Goal: Complete application form: Complete application form

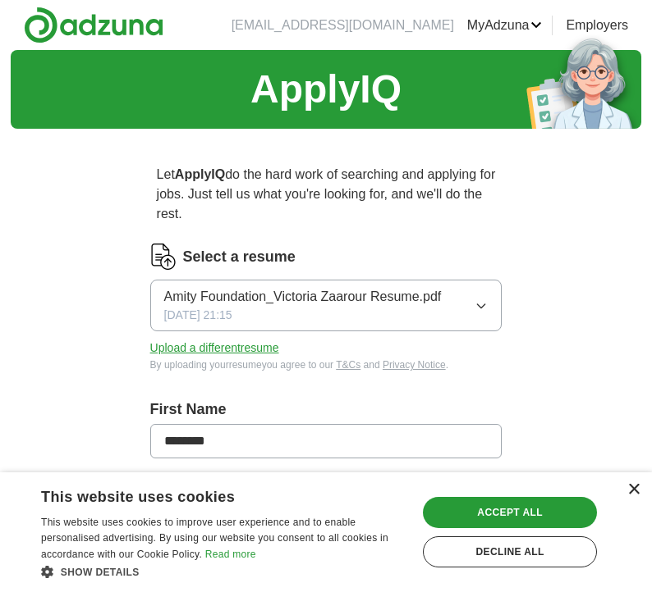
click at [628, 493] on div "×" at bounding box center [633, 490] width 12 height 12
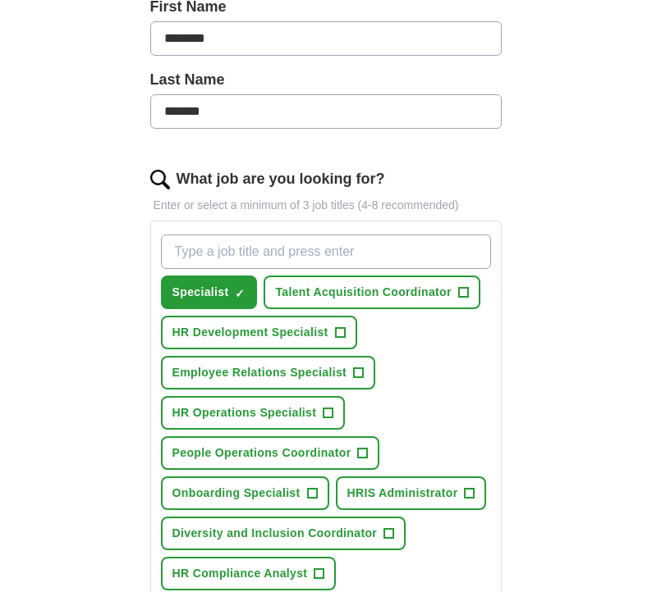
scroll to position [404, 0]
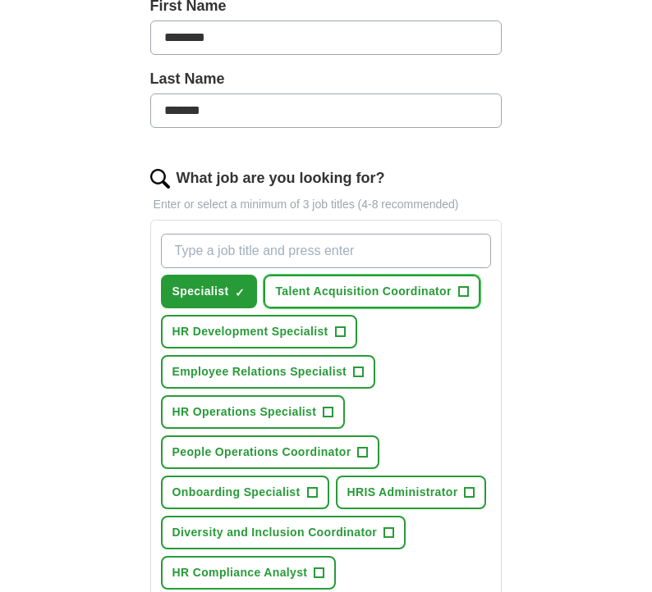
click at [455, 299] on button "Talent Acquisition Coordinator +" at bounding box center [371, 292] width 216 height 34
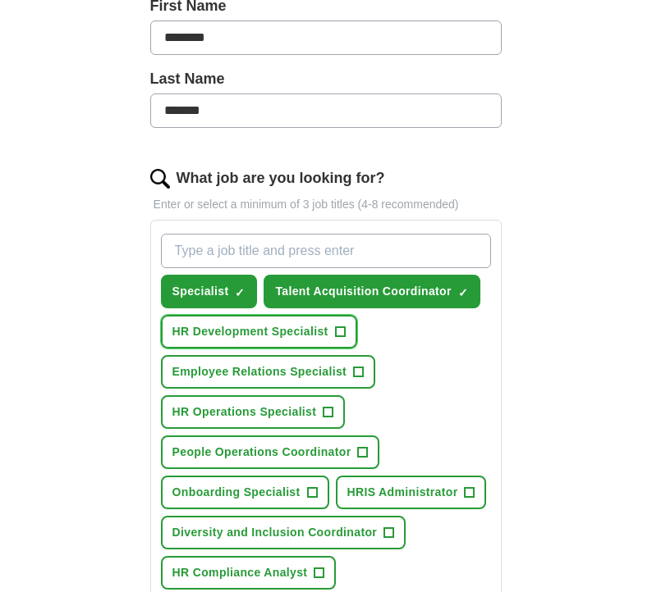
click at [339, 333] on span "+" at bounding box center [340, 332] width 10 height 13
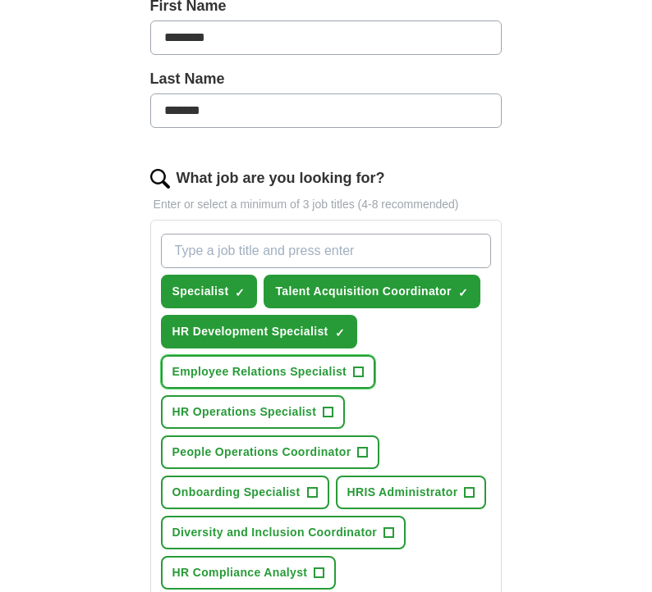
click at [337, 369] on span "Employee Relations Specialist" at bounding box center [259, 372] width 174 height 17
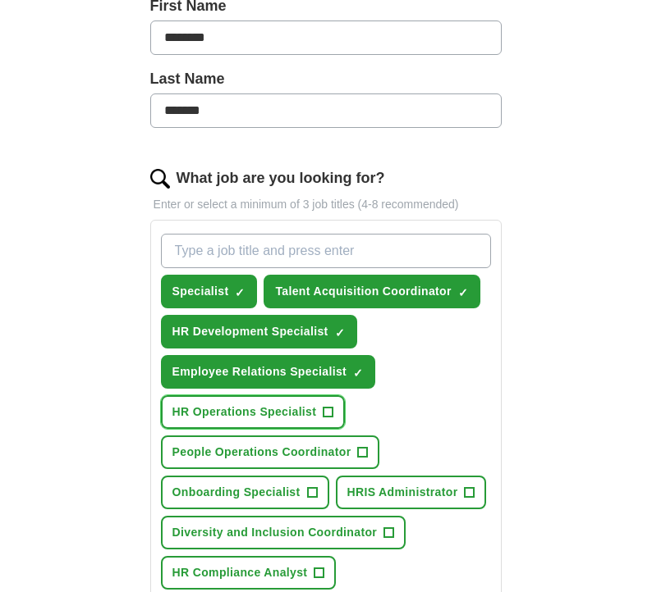
click at [318, 398] on button "HR Operations Specialist +" at bounding box center [253, 413] width 185 height 34
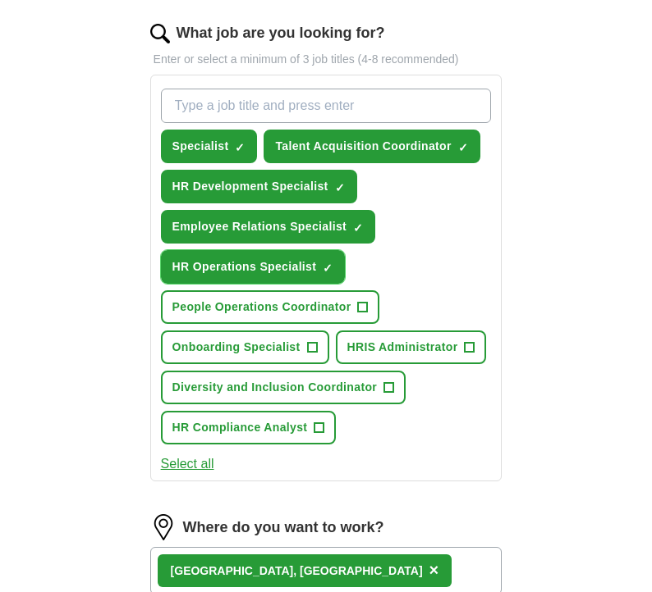
scroll to position [551, 0]
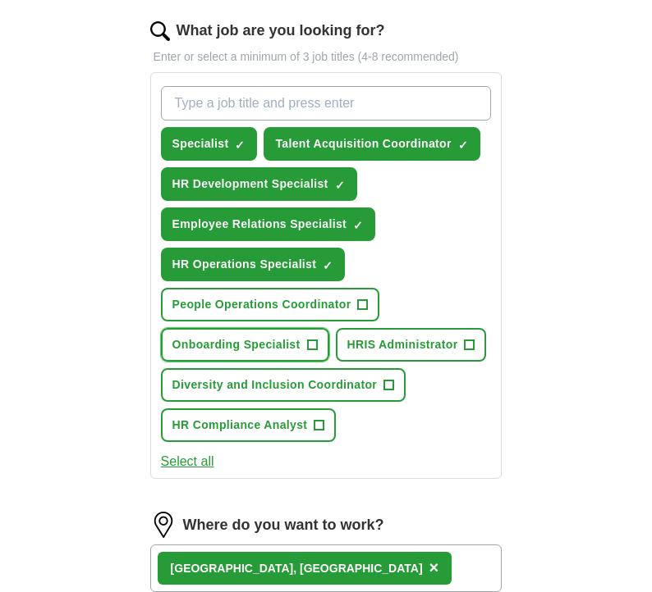
click at [304, 345] on button "Onboarding Specialist +" at bounding box center [245, 345] width 168 height 34
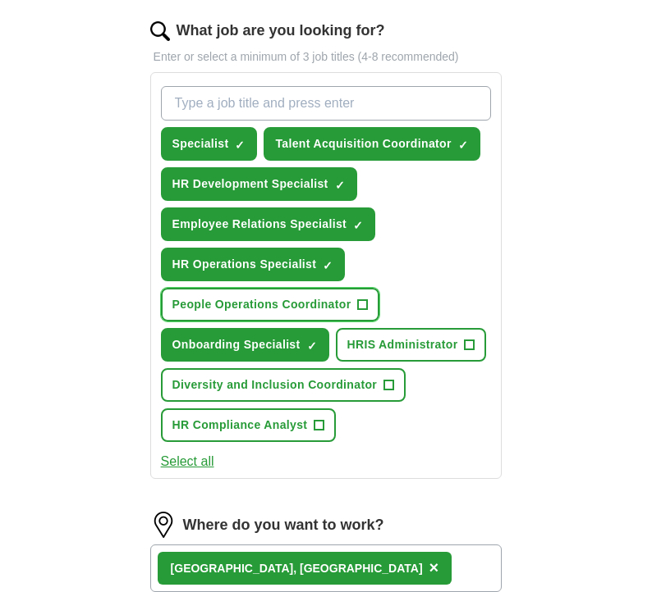
click at [310, 313] on span "People Operations Coordinator" at bounding box center [261, 304] width 179 height 17
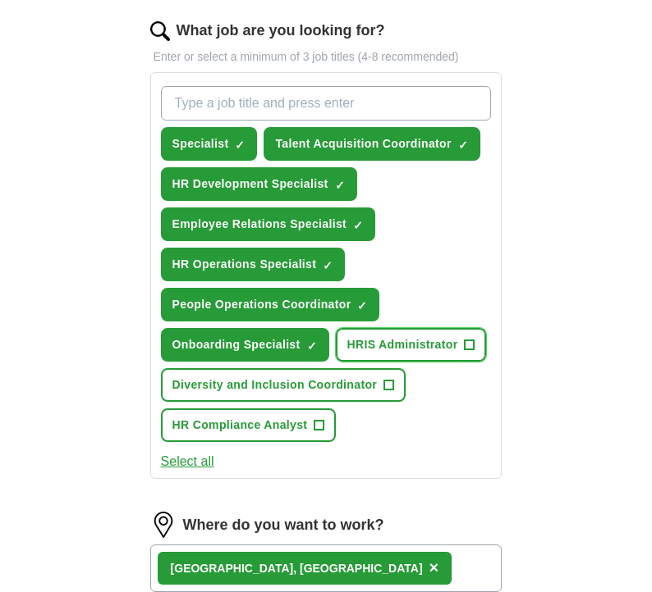
click at [420, 359] on button "HRIS Administrator +" at bounding box center [411, 345] width 151 height 34
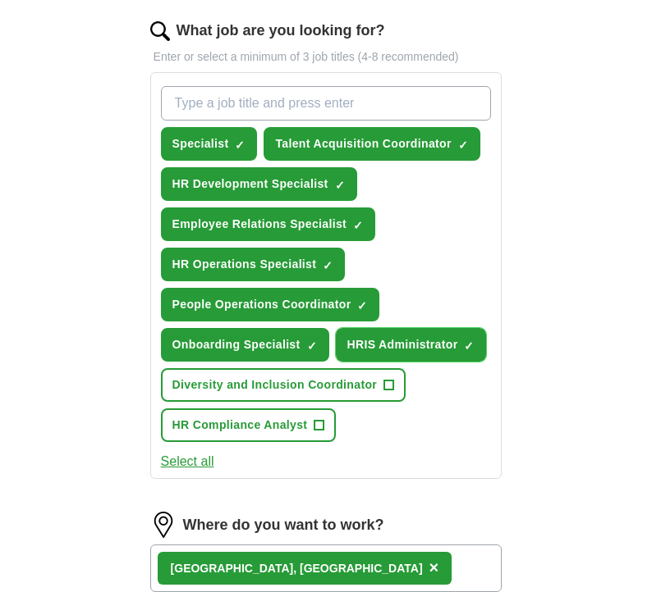
click at [447, 355] on button "HRIS Administrator ✓ ×" at bounding box center [411, 345] width 151 height 34
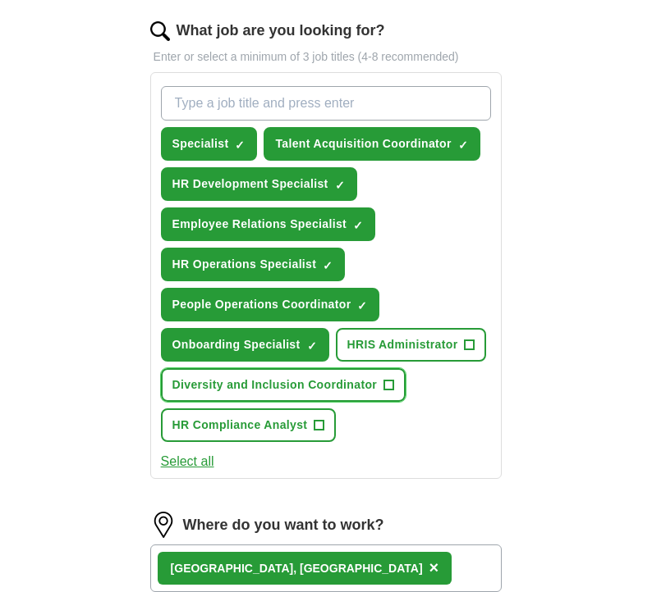
click at [318, 388] on span "Diversity and Inclusion Coordinator" at bounding box center [274, 385] width 205 height 17
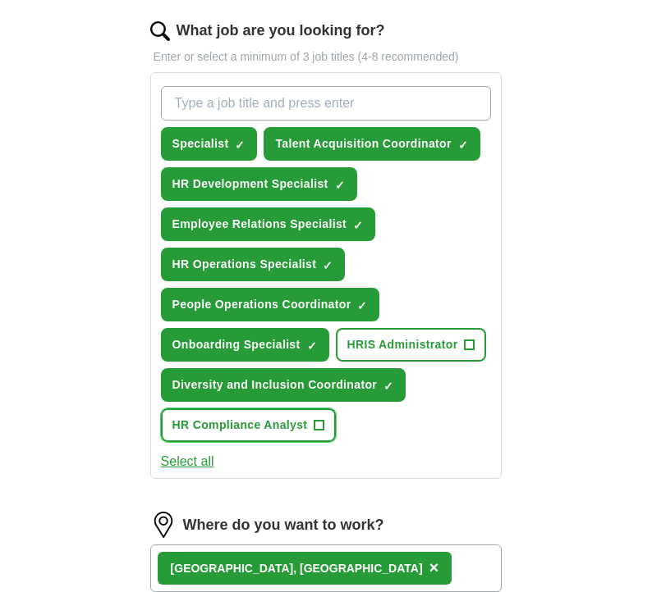
click at [279, 433] on span "HR Compliance Analyst" at bounding box center [239, 425] width 135 height 17
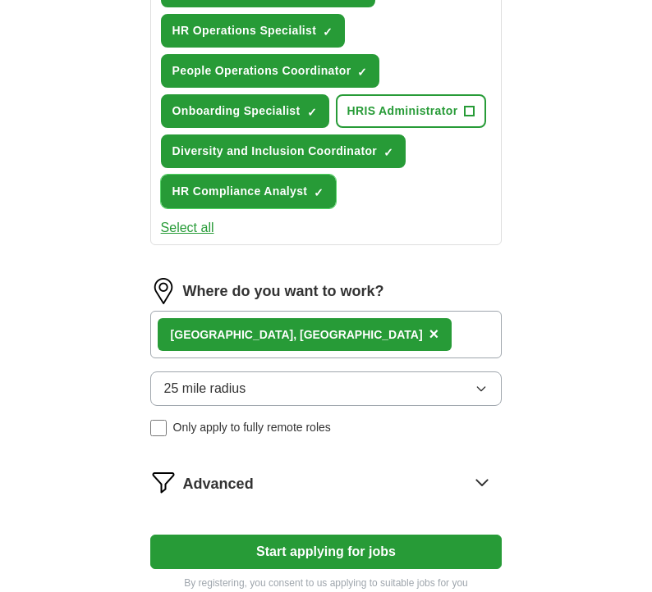
scroll to position [792, 0]
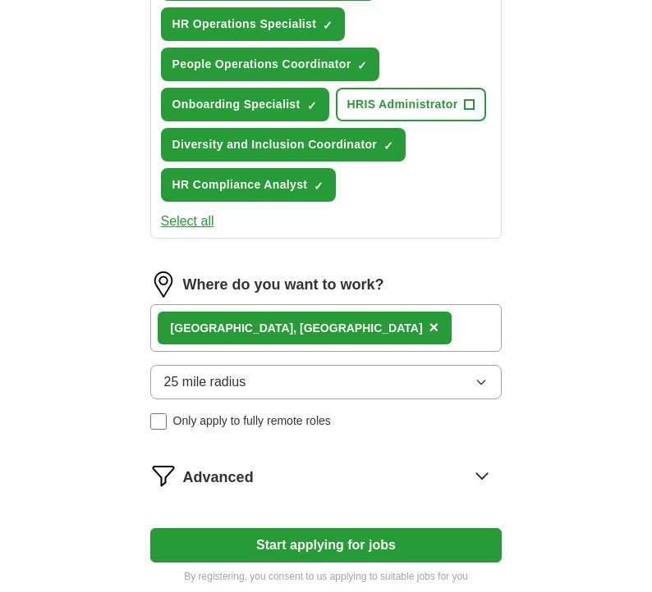
click at [404, 334] on div "[GEOGRAPHIC_DATA], [GEOGRAPHIC_DATA] ×" at bounding box center [326, 328] width 352 height 48
click at [313, 324] on div "[GEOGRAPHIC_DATA], [GEOGRAPHIC_DATA] ×" at bounding box center [326, 328] width 352 height 48
click at [220, 385] on span "25 mile radius" at bounding box center [205, 383] width 82 height 20
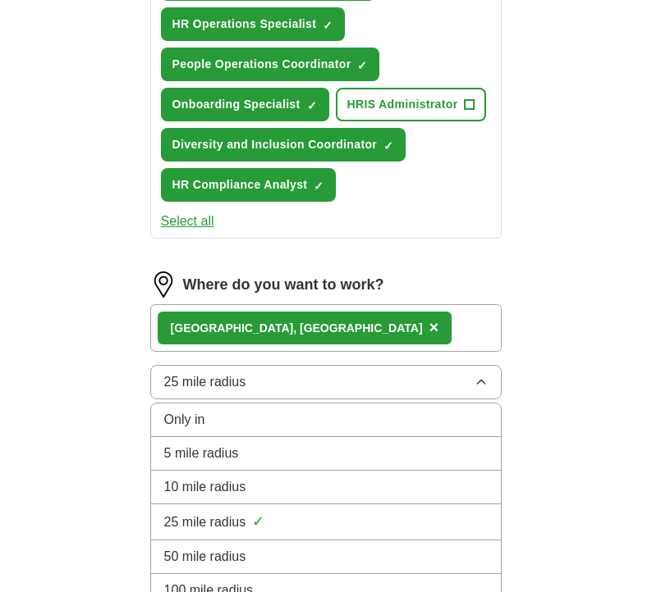
click at [211, 490] on span "10 mile radius" at bounding box center [205, 488] width 82 height 20
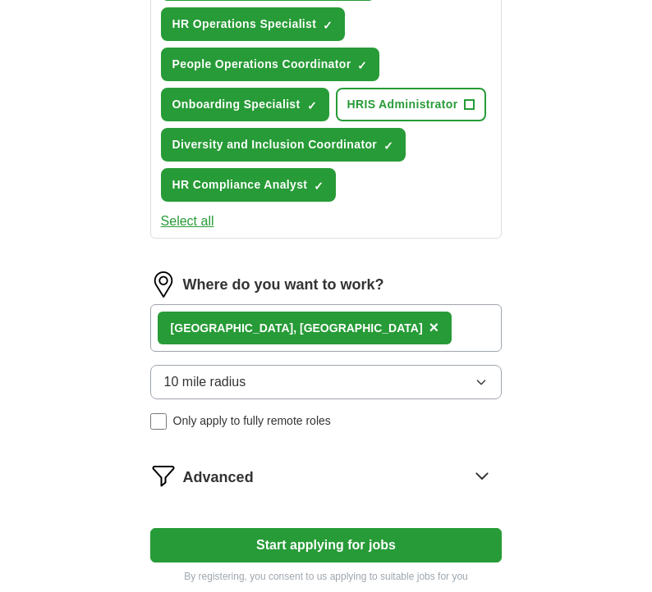
click at [370, 382] on button "10 mile radius" at bounding box center [326, 382] width 352 height 34
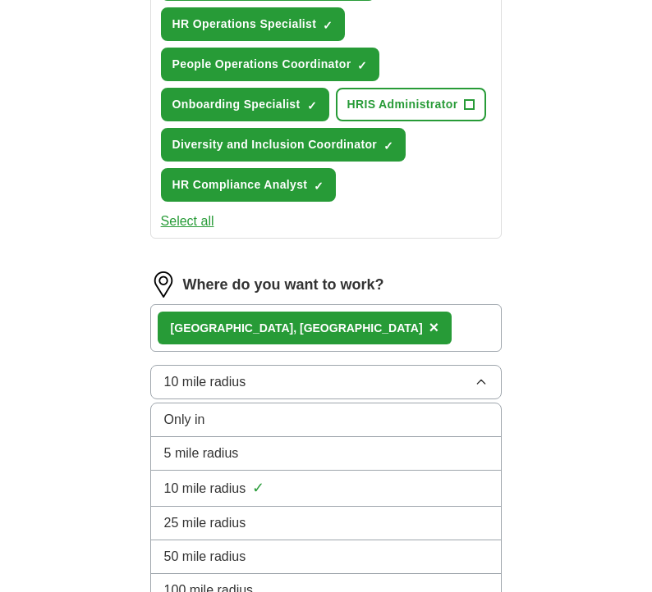
click at [261, 525] on div "25 mile radius" at bounding box center [326, 524] width 324 height 20
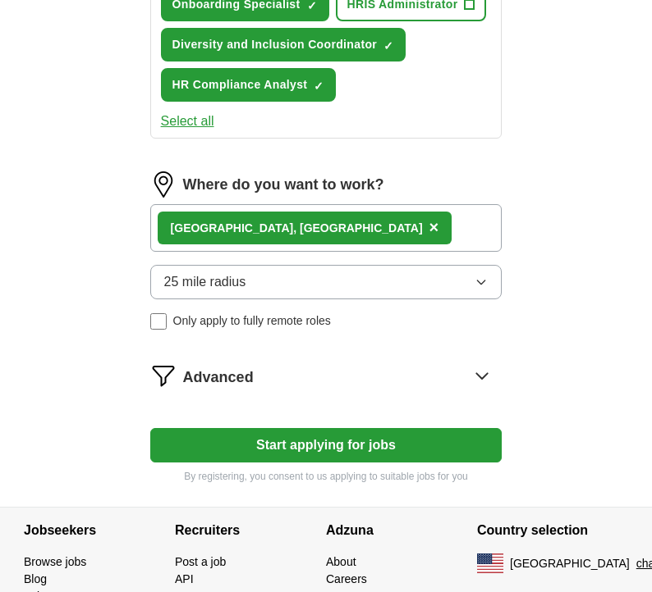
scroll to position [894, 0]
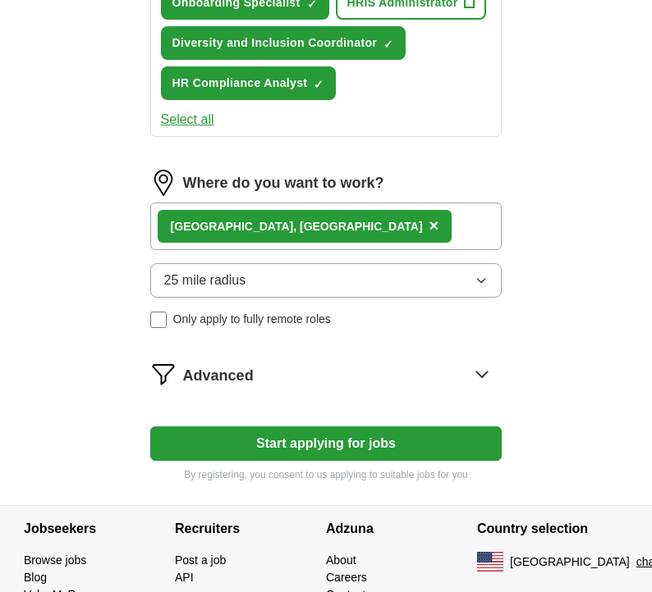
click at [481, 377] on icon at bounding box center [482, 375] width 11 height 6
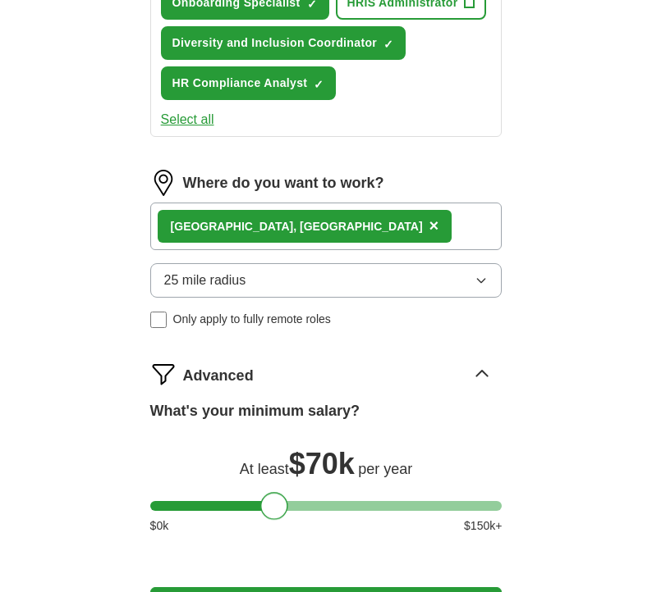
drag, startPoint x: 287, startPoint y: 508, endPoint x: 271, endPoint y: 508, distance: 16.4
click at [271, 508] on div at bounding box center [274, 506] width 28 height 28
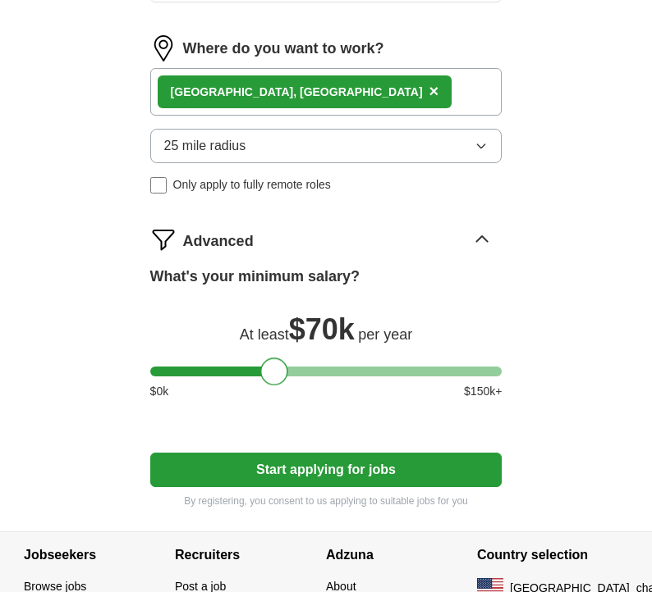
scroll to position [1036, 0]
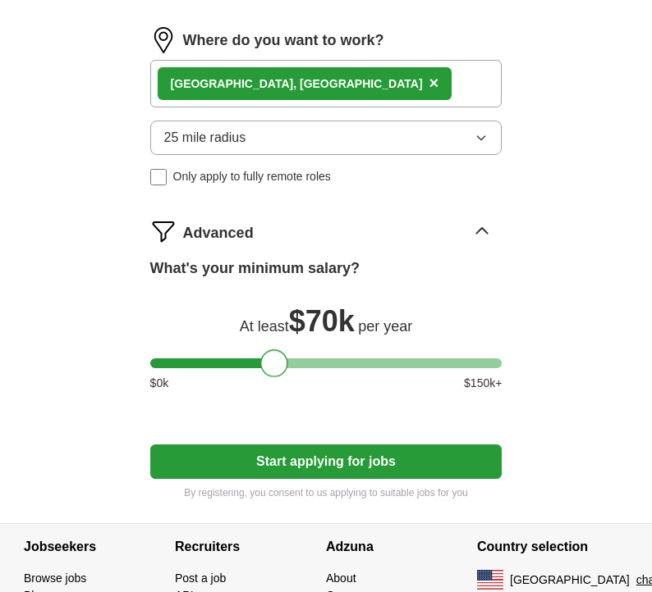
click at [300, 464] on button "Start applying for jobs" at bounding box center [326, 462] width 352 height 34
click at [355, 465] on button "Start applying for jobs" at bounding box center [326, 462] width 352 height 34
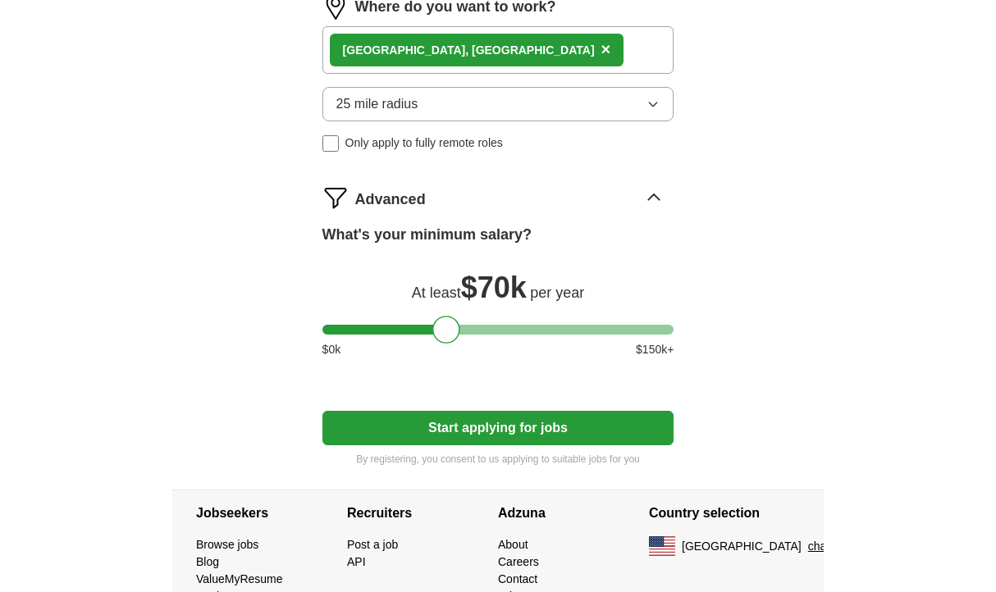
scroll to position [1133, 0]
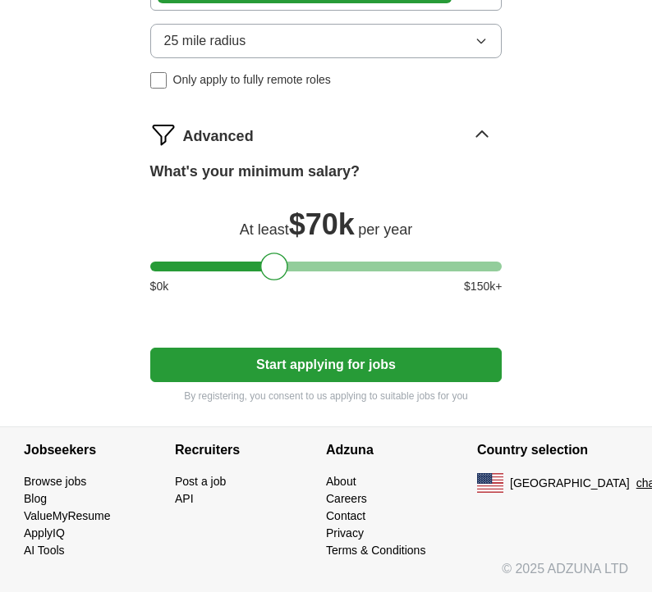
click at [319, 366] on button "Start applying for jobs" at bounding box center [326, 365] width 352 height 34
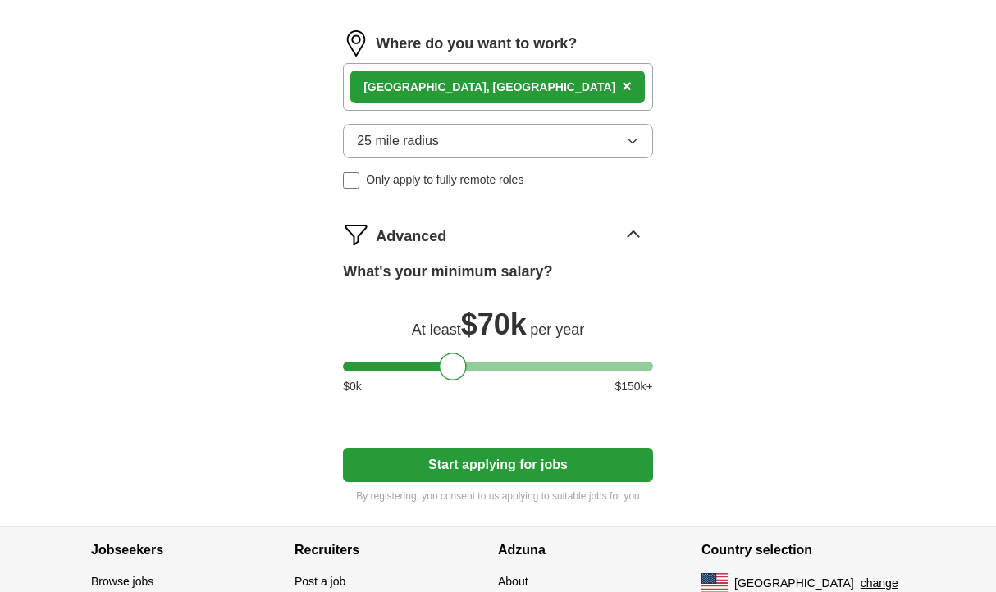
click at [493, 478] on button "Start applying for jobs" at bounding box center [498, 465] width 310 height 34
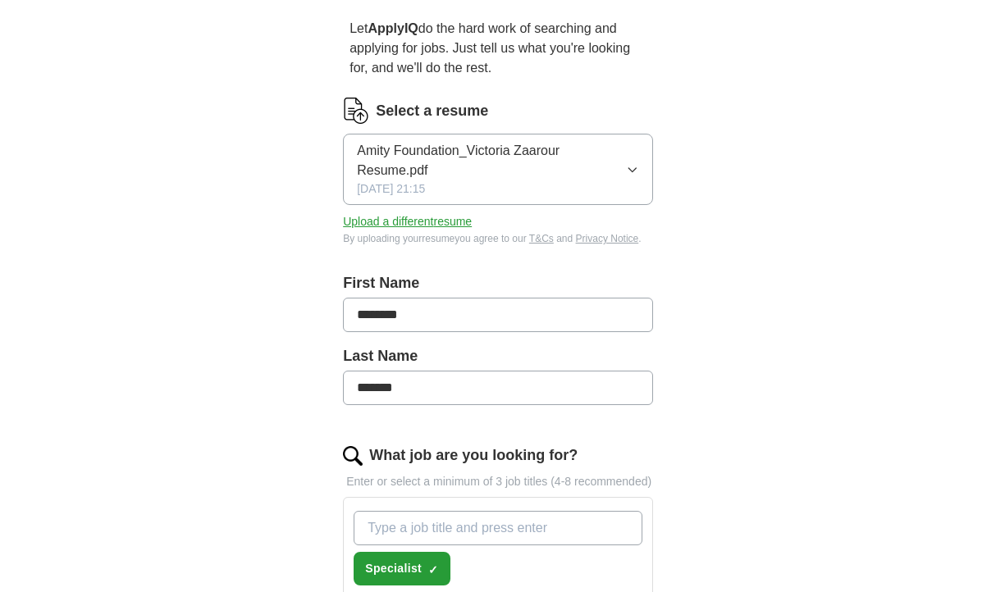
scroll to position [0, 0]
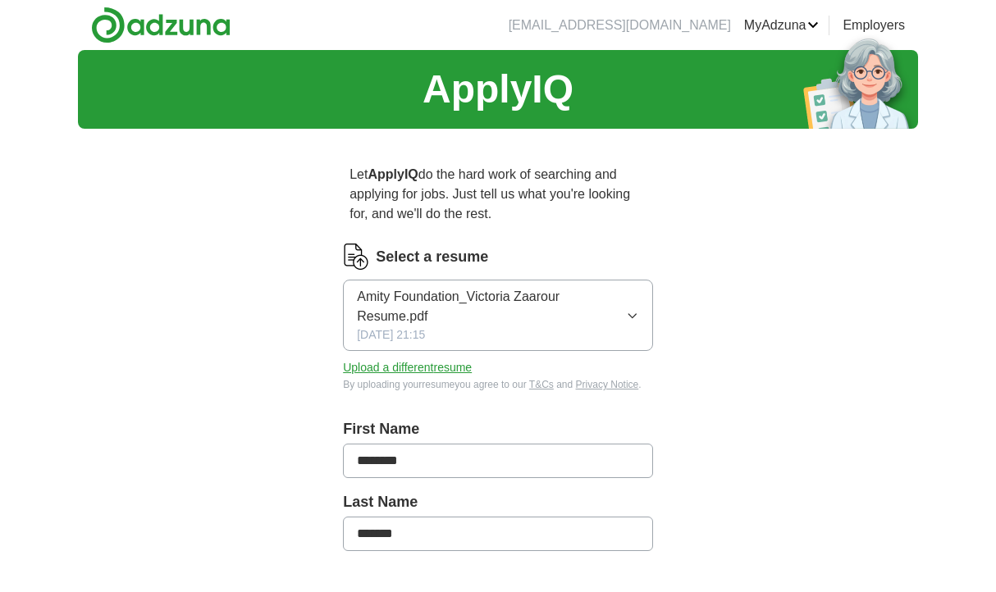
click at [631, 318] on icon "button" at bounding box center [632, 315] width 13 height 13
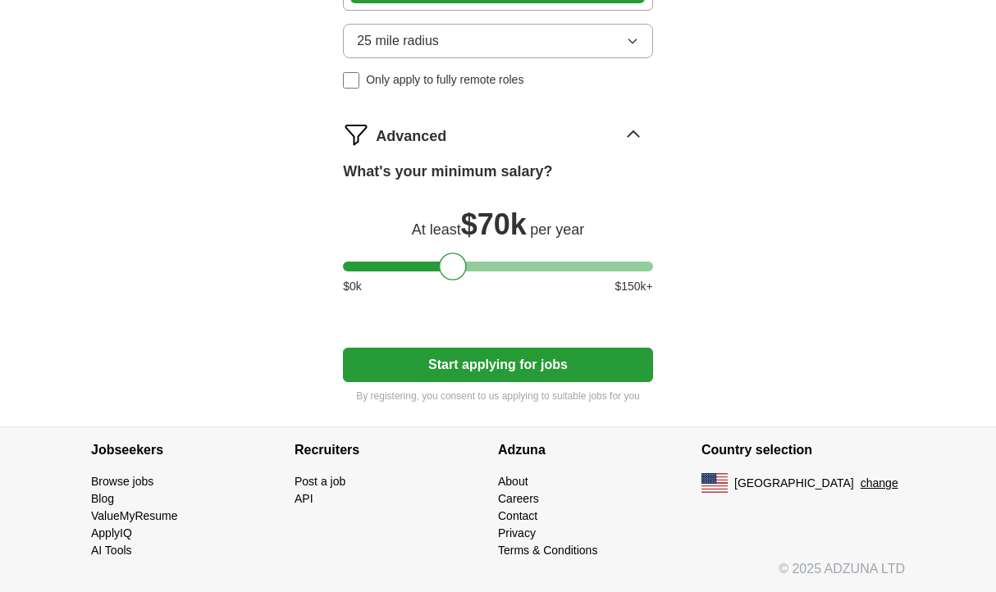
scroll to position [1251, 0]
click at [456, 359] on button "Start applying for jobs" at bounding box center [498, 365] width 310 height 34
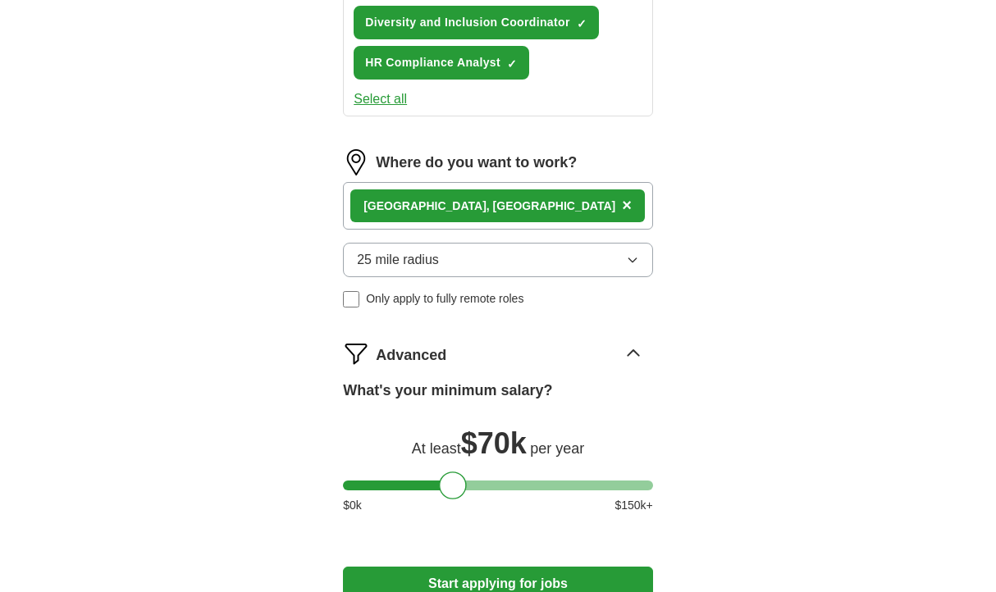
scroll to position [0, 0]
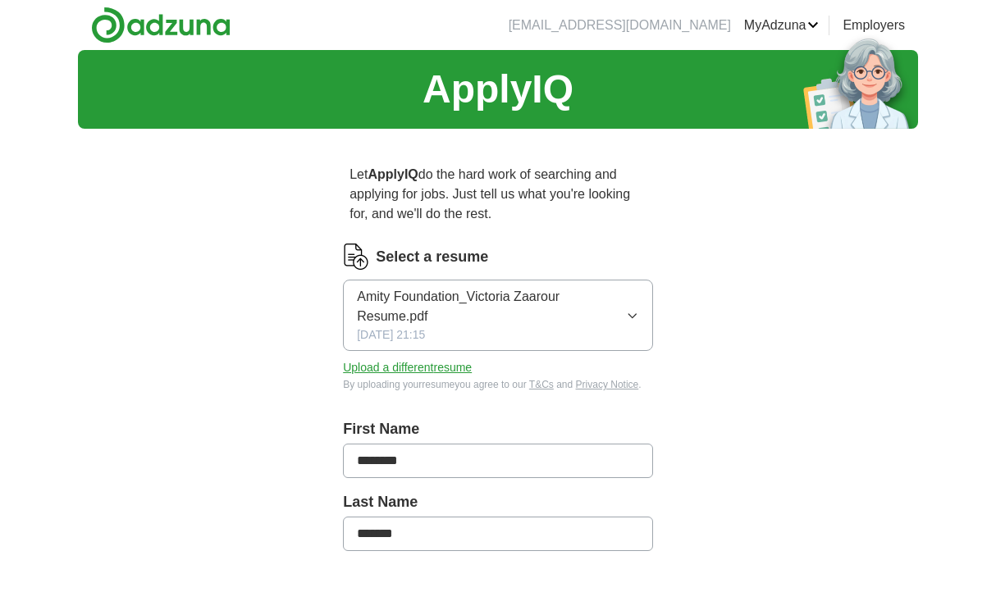
click at [635, 315] on icon "button" at bounding box center [632, 316] width 7 height 4
click at [412, 368] on button "Upload a different resume" at bounding box center [407, 367] width 129 height 17
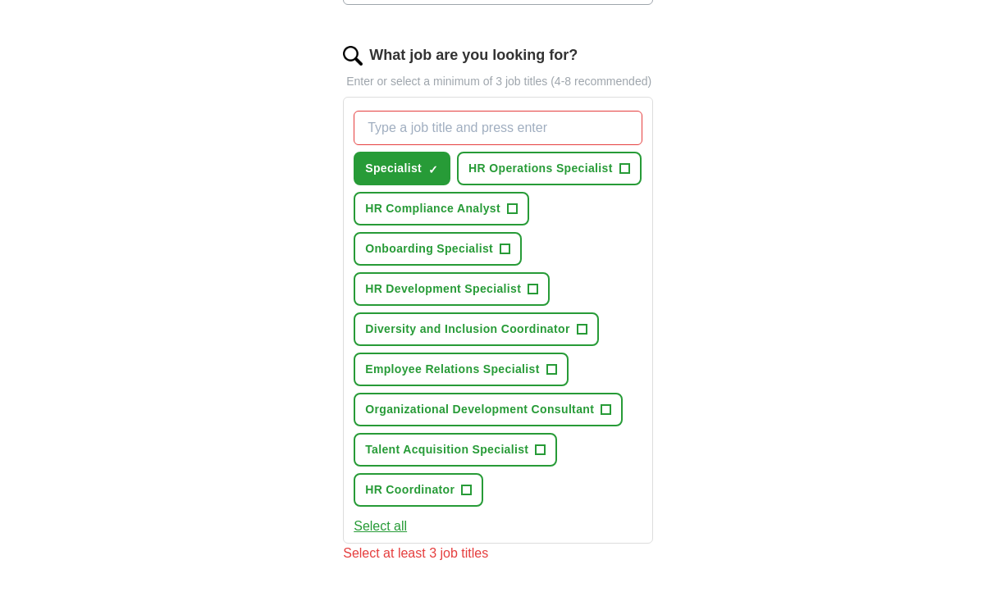
scroll to position [533, 0]
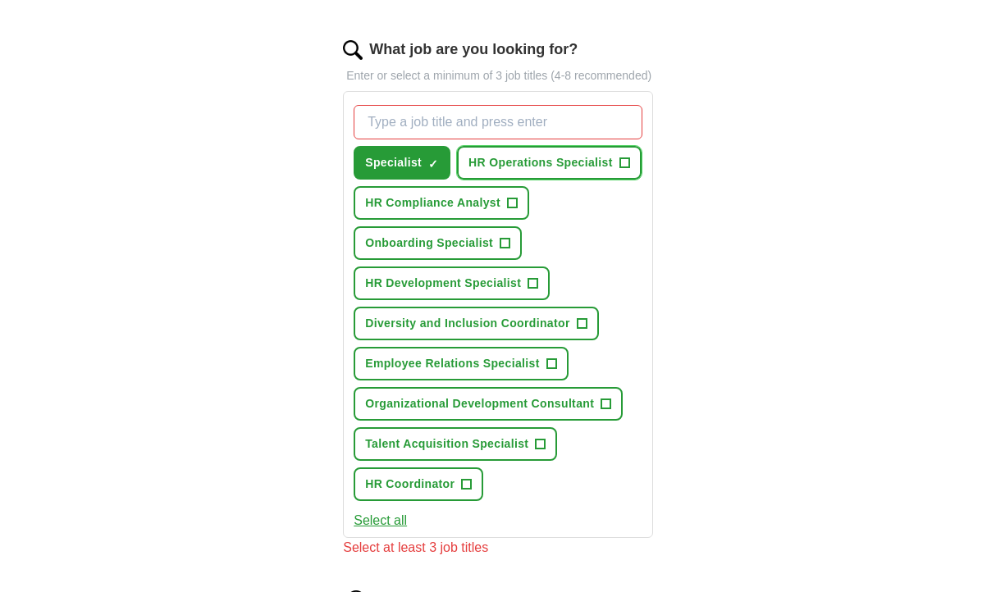
click at [620, 170] on span "+" at bounding box center [625, 163] width 10 height 13
click at [515, 210] on span "+" at bounding box center [512, 203] width 10 height 13
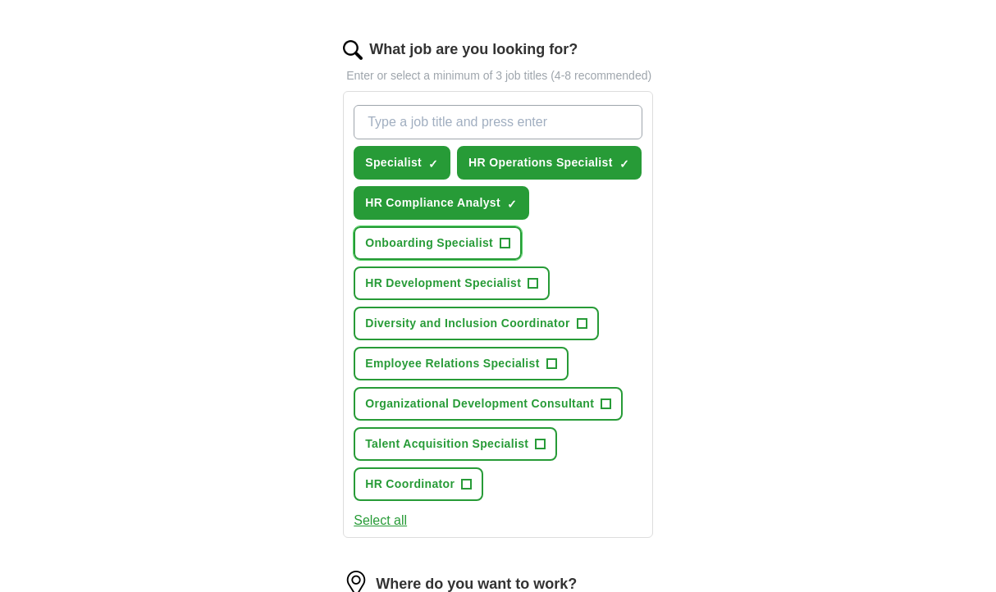
click at [502, 250] on span "+" at bounding box center [506, 243] width 10 height 13
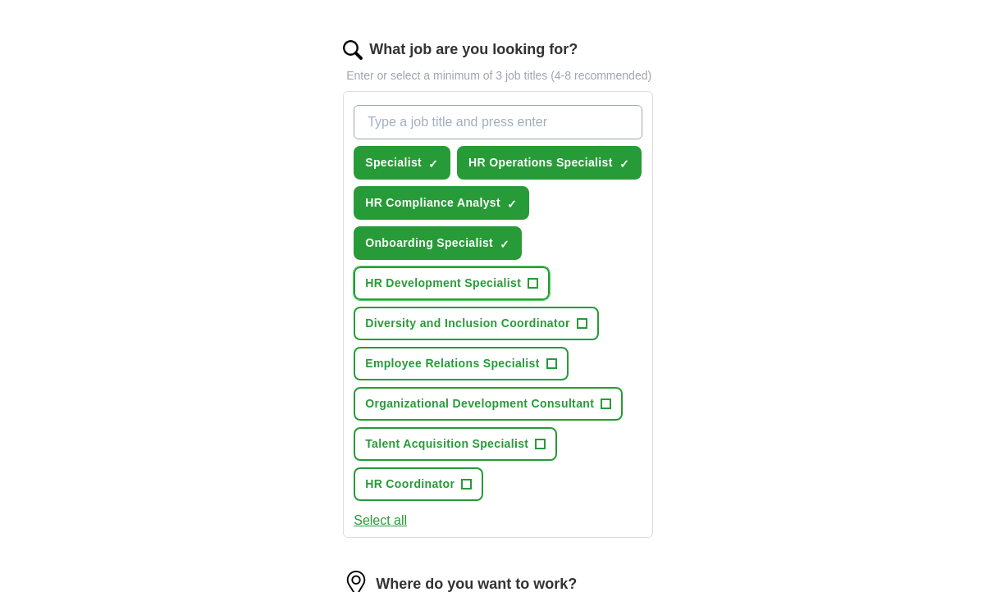
click at [529, 290] on span "+" at bounding box center [533, 283] width 10 height 13
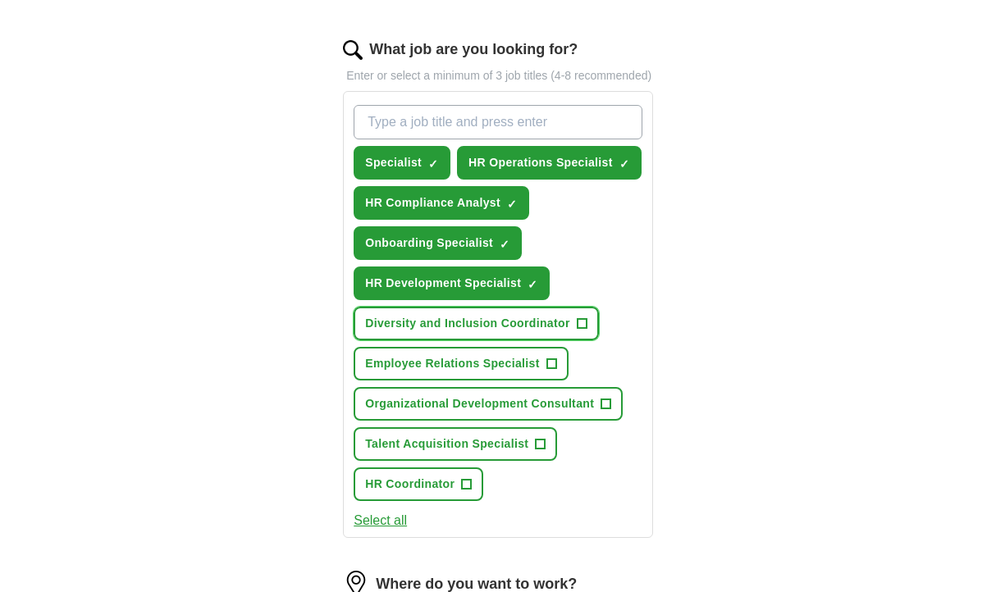
click at [583, 331] on span "+" at bounding box center [582, 324] width 10 height 13
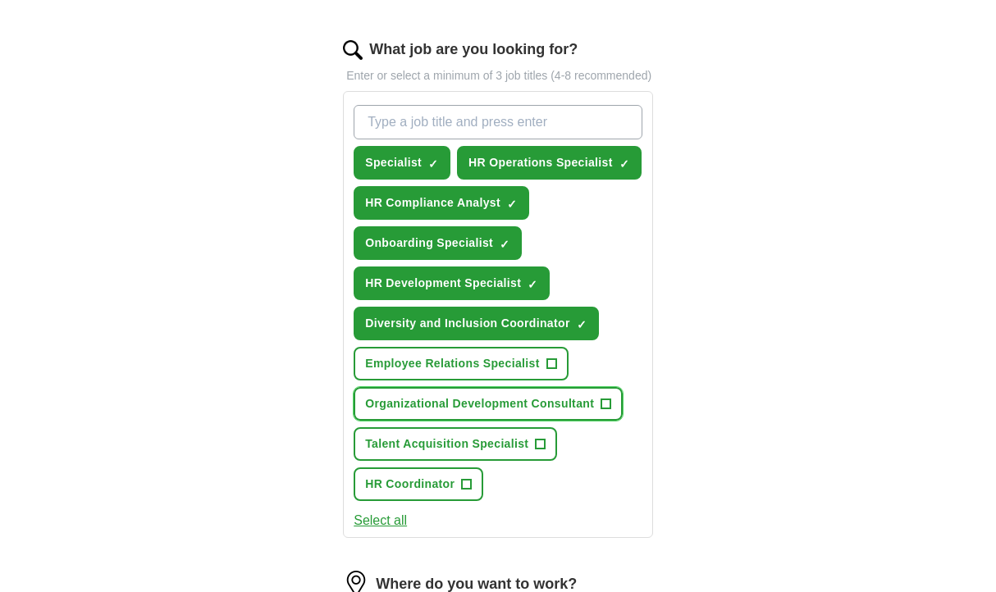
click at [552, 413] on span "Organizational Development Consultant" at bounding box center [479, 404] width 229 height 17
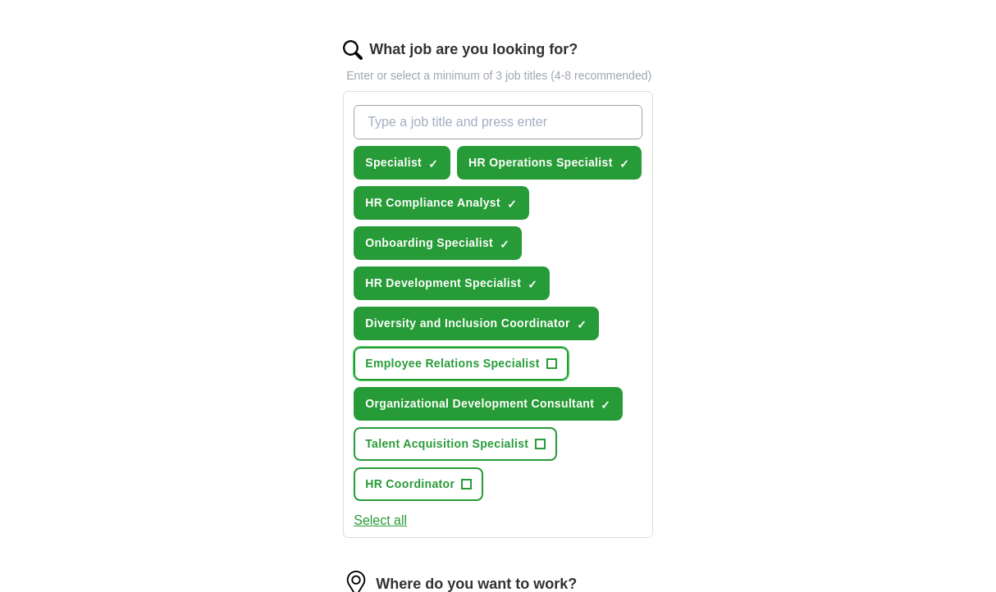
click at [523, 373] on span "Employee Relations Specialist" at bounding box center [452, 363] width 174 height 17
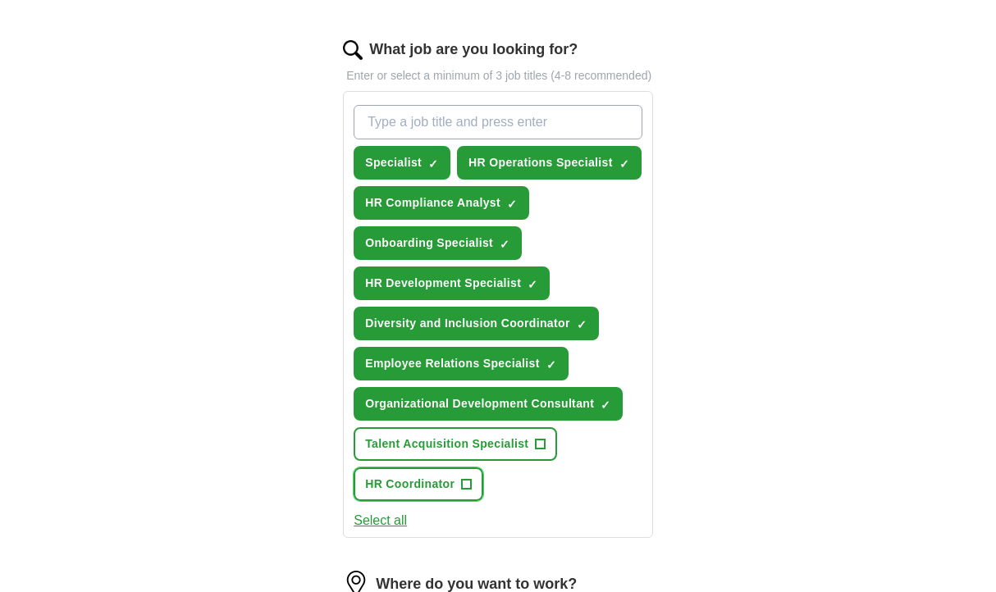
click at [450, 493] on span "HR Coordinator" at bounding box center [409, 484] width 89 height 17
click at [478, 453] on span "Talent Acquisition Specialist" at bounding box center [446, 444] width 163 height 17
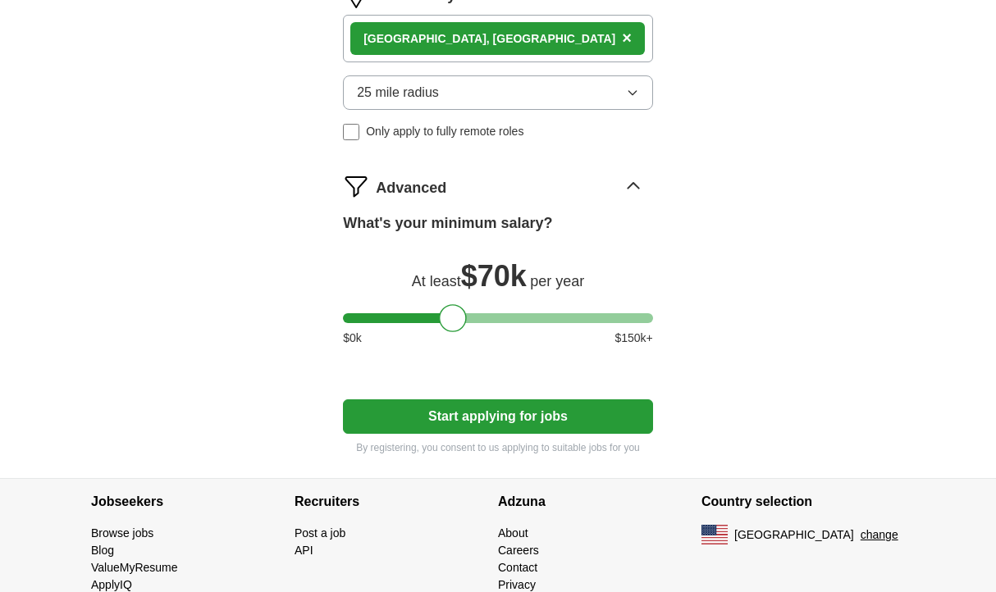
scroll to position [1126, 0]
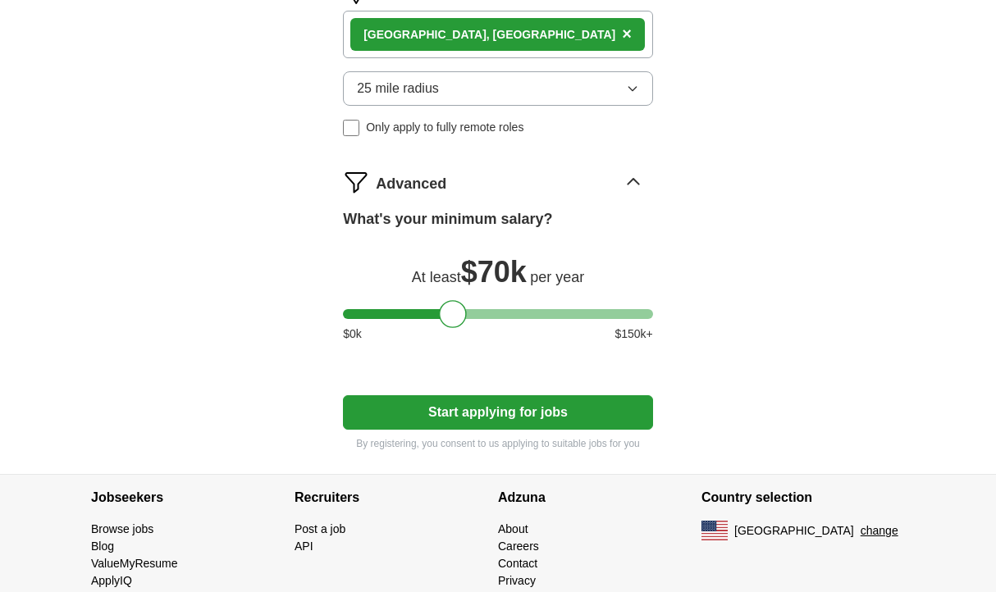
click at [570, 430] on button "Start applying for jobs" at bounding box center [498, 413] width 310 height 34
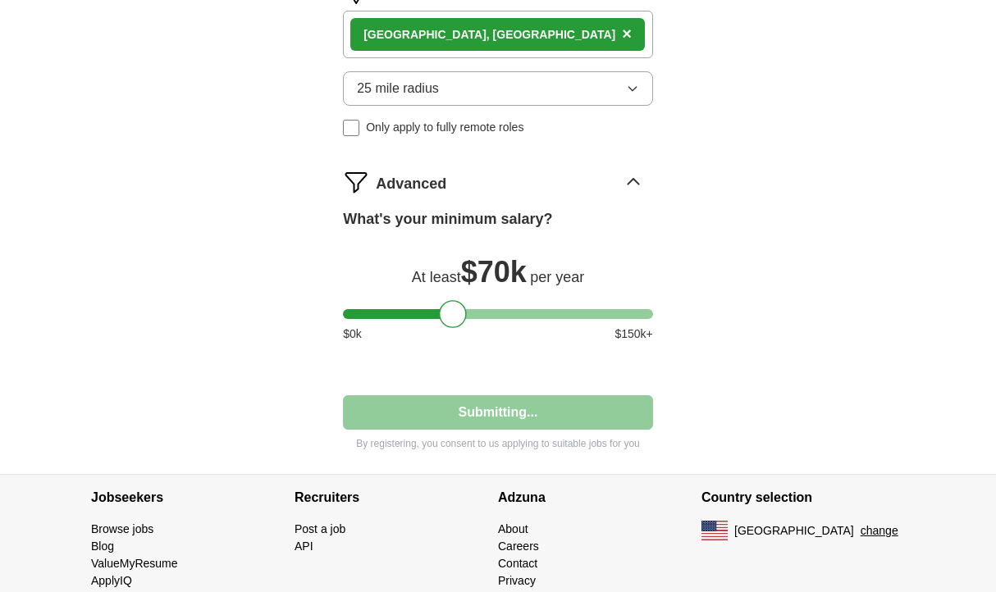
select select "**"
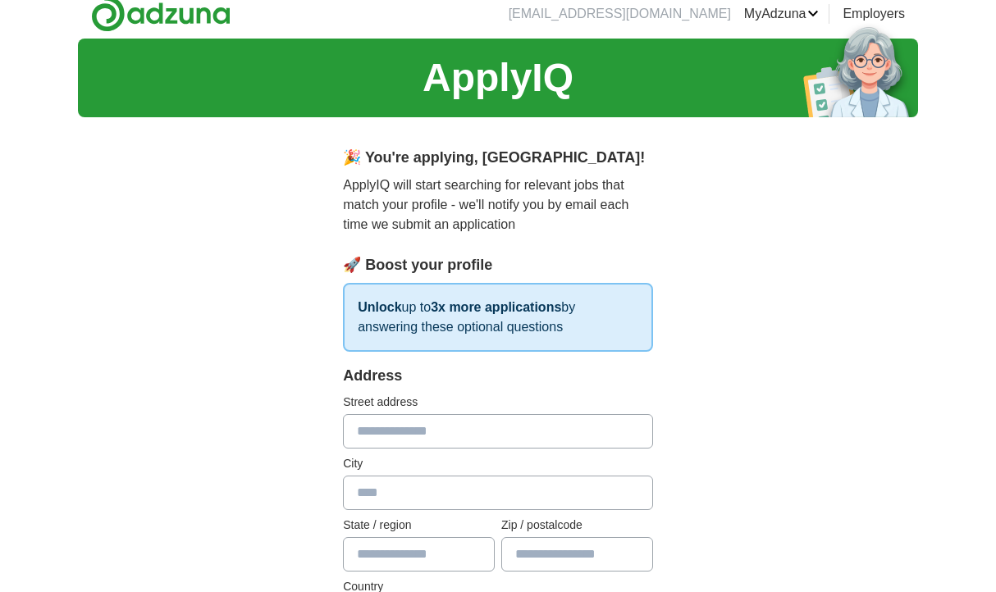
scroll to position [0, 0]
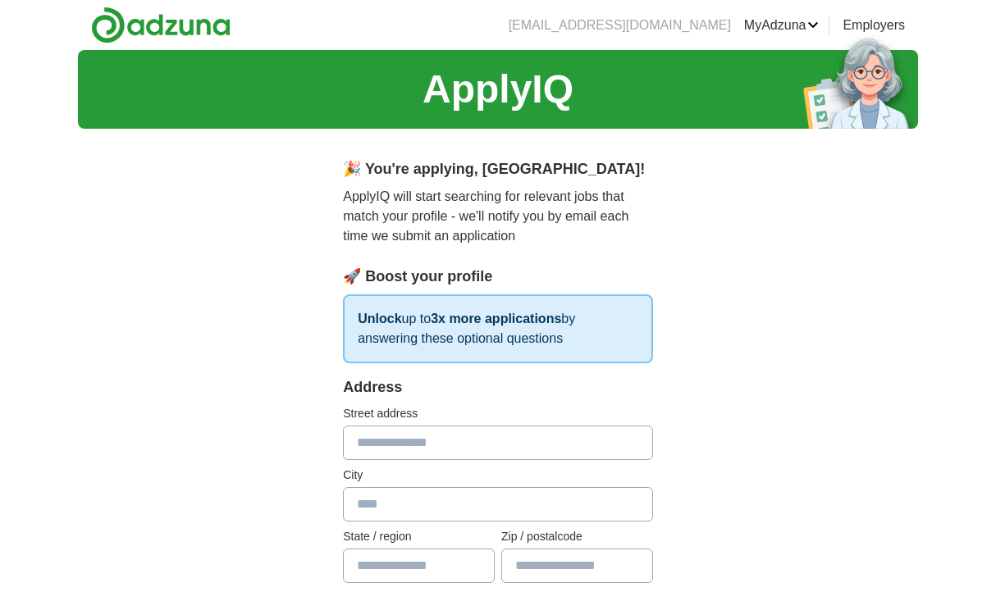
click at [472, 446] on input "text" at bounding box center [498, 443] width 310 height 34
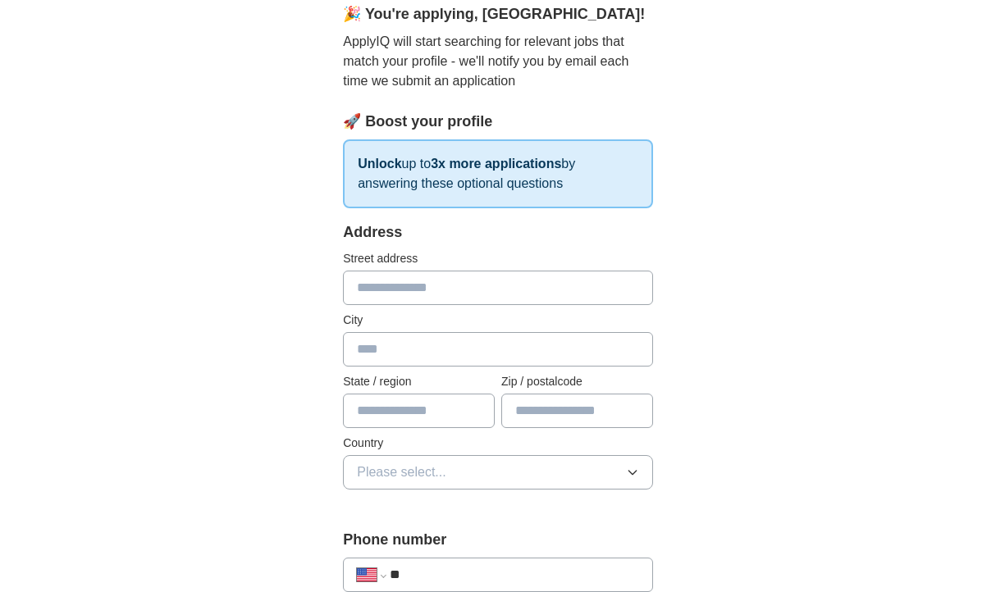
scroll to position [158, 0]
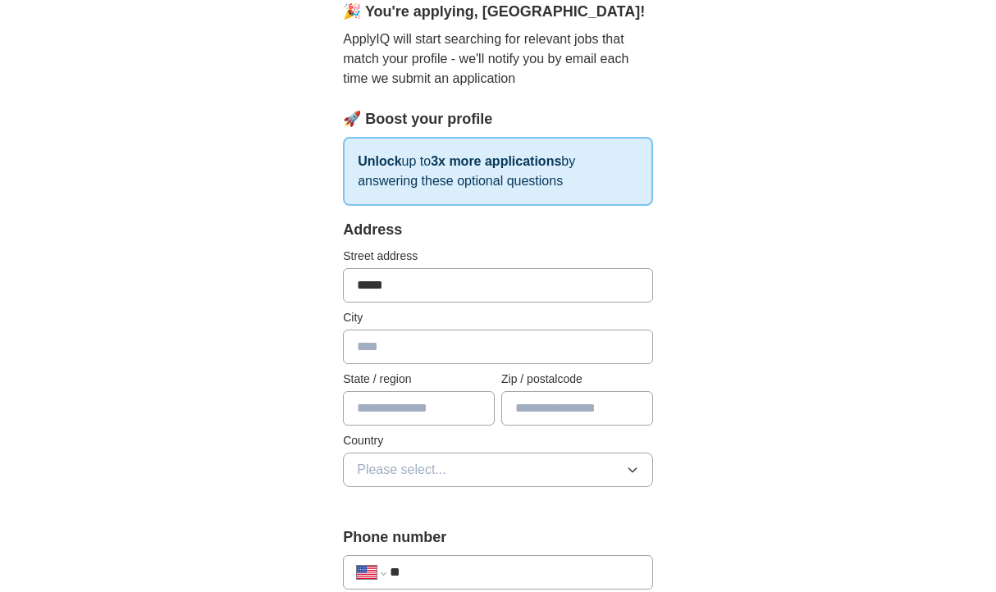
type input "**********"
type input "********"
type input "**"
type input "*****"
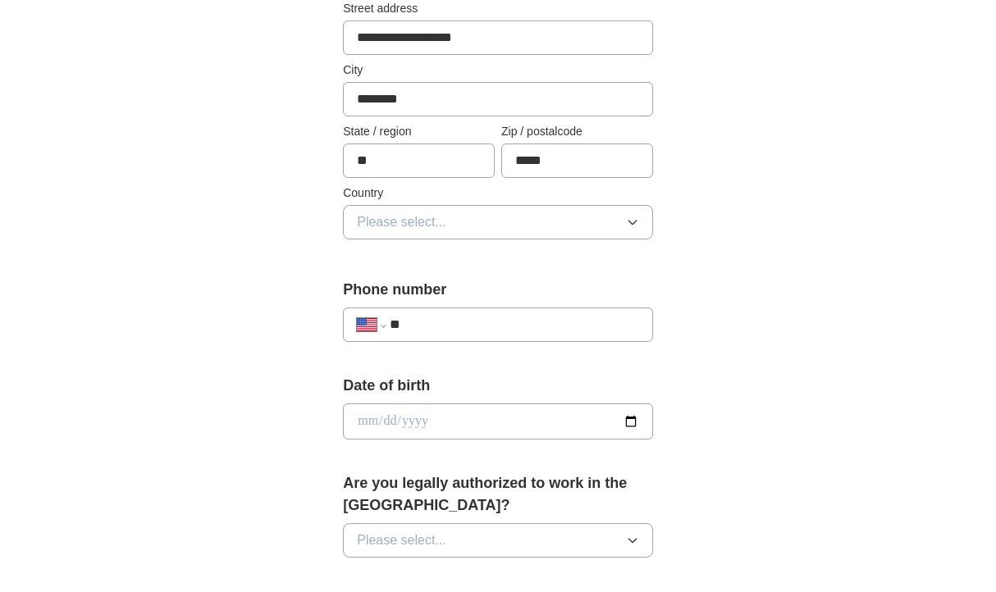
scroll to position [426, 0]
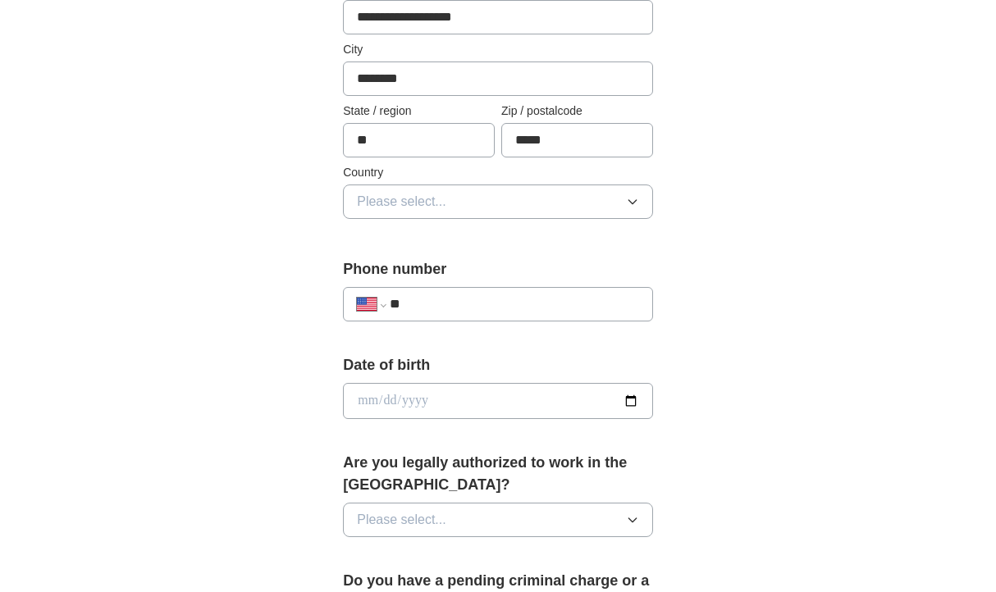
click at [569, 208] on button "Please select..." at bounding box center [498, 202] width 310 height 34
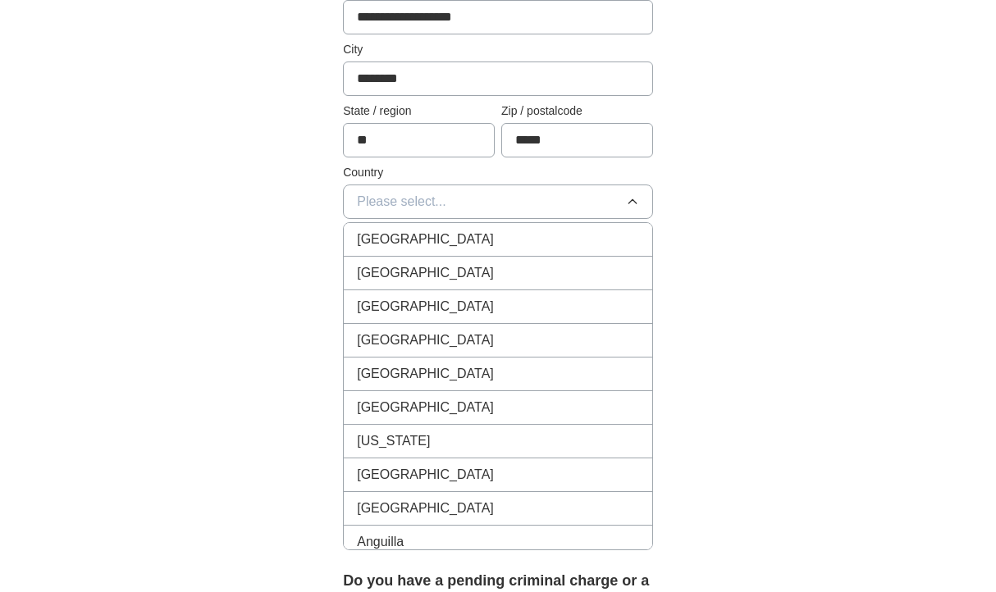
click at [486, 272] on div "[GEOGRAPHIC_DATA]" at bounding box center [498, 273] width 282 height 20
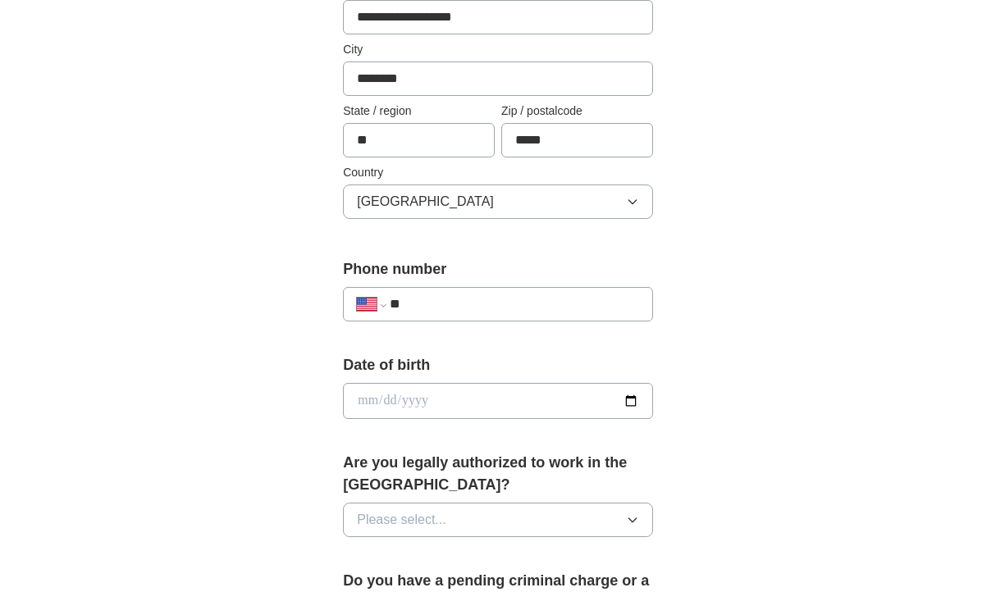
click at [473, 312] on input "**" at bounding box center [514, 305] width 249 height 20
type input "**********"
click at [467, 407] on input "date" at bounding box center [498, 401] width 310 height 36
type input "**********"
click at [451, 528] on button "Please select..." at bounding box center [498, 520] width 310 height 34
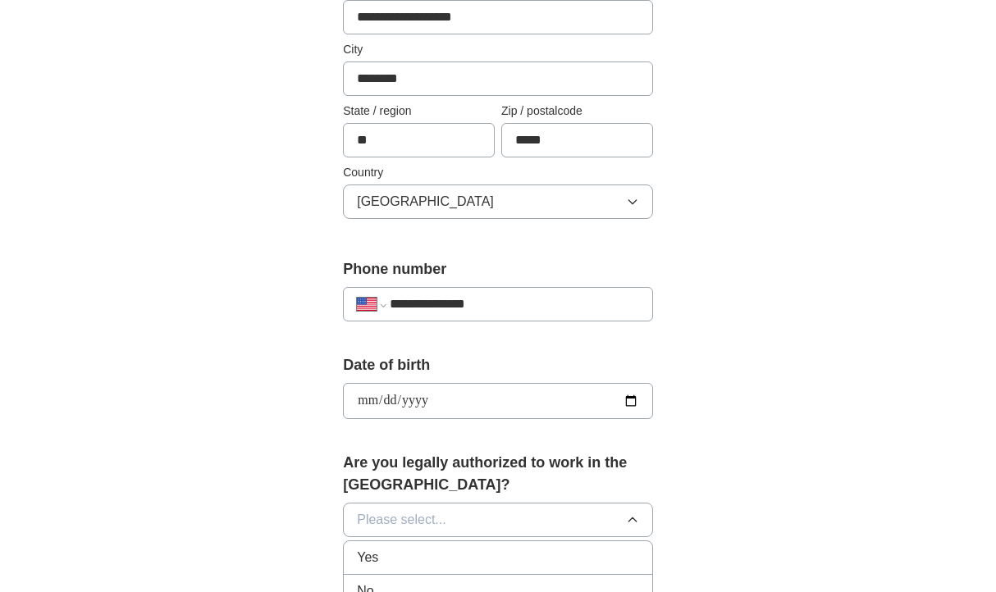
click at [438, 564] on div "Yes" at bounding box center [498, 558] width 282 height 20
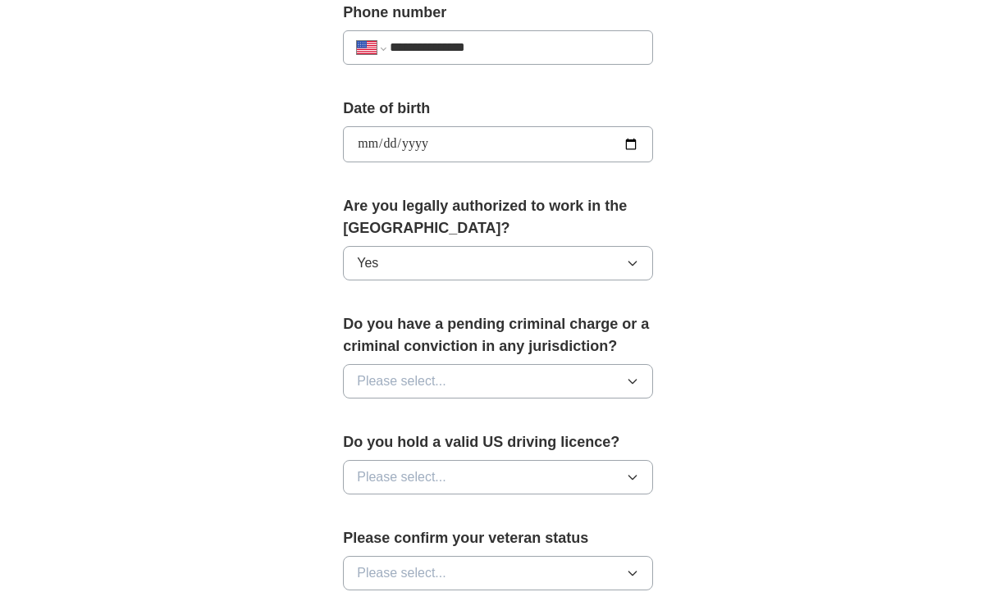
scroll to position [689, 0]
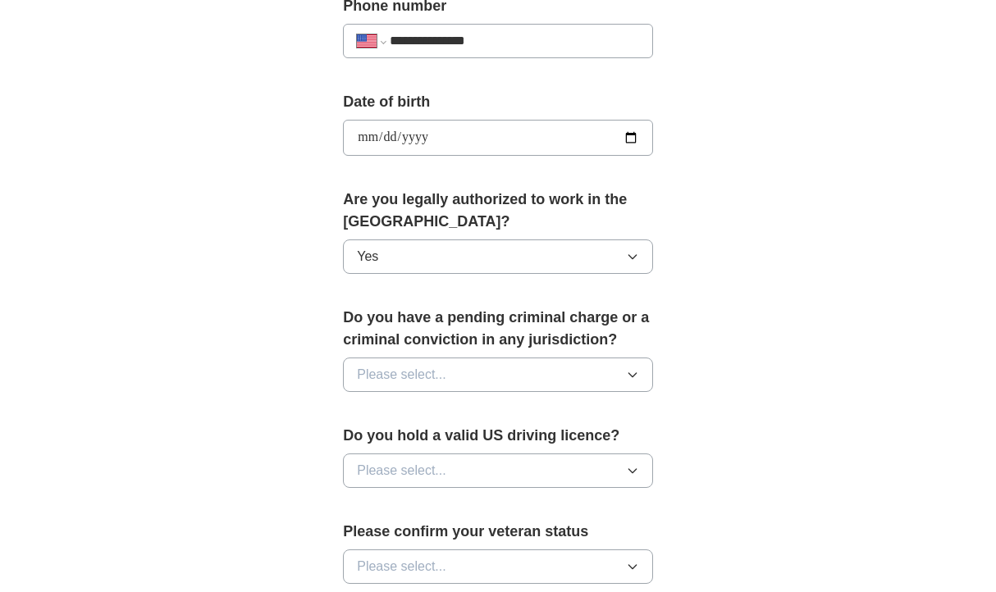
click at [476, 382] on button "Please select..." at bounding box center [498, 375] width 310 height 34
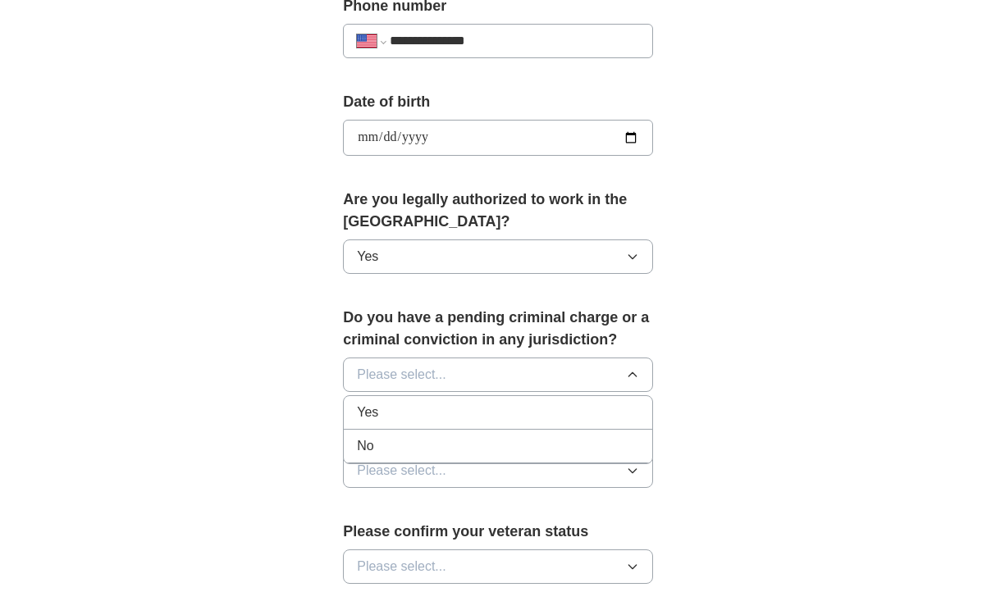
click at [439, 442] on div "No" at bounding box center [498, 447] width 282 height 20
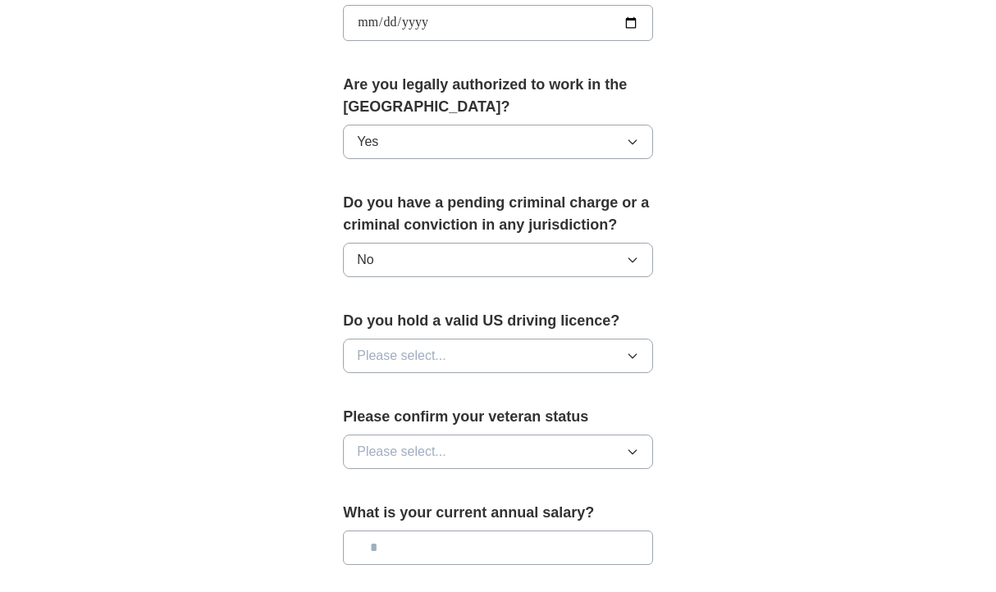
scroll to position [807, 0]
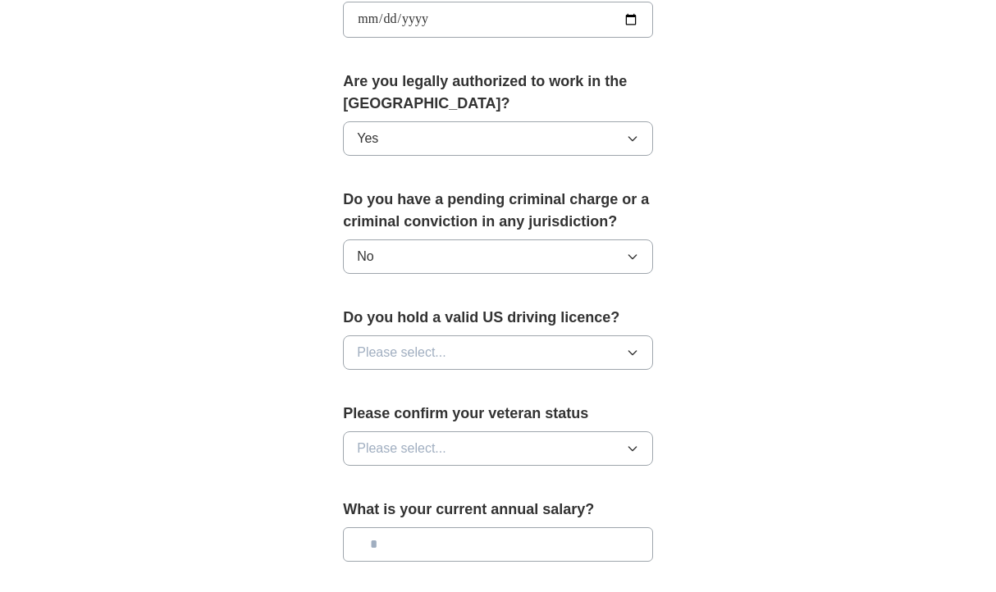
click at [459, 337] on button "Please select..." at bounding box center [498, 353] width 310 height 34
click at [427, 389] on div "Yes" at bounding box center [498, 391] width 282 height 20
click at [502, 451] on button "Please select..." at bounding box center [498, 449] width 310 height 34
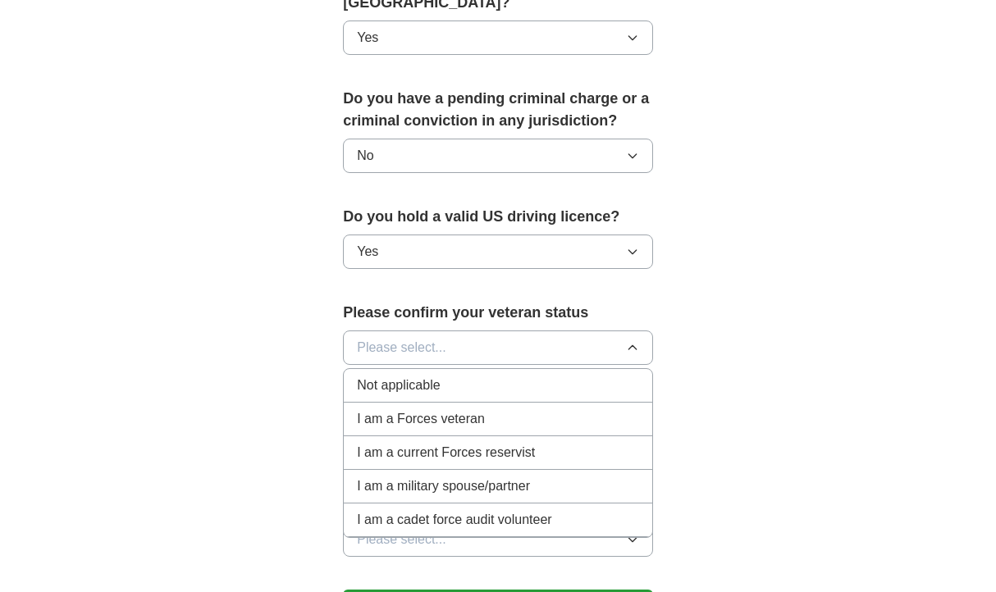
scroll to position [913, 0]
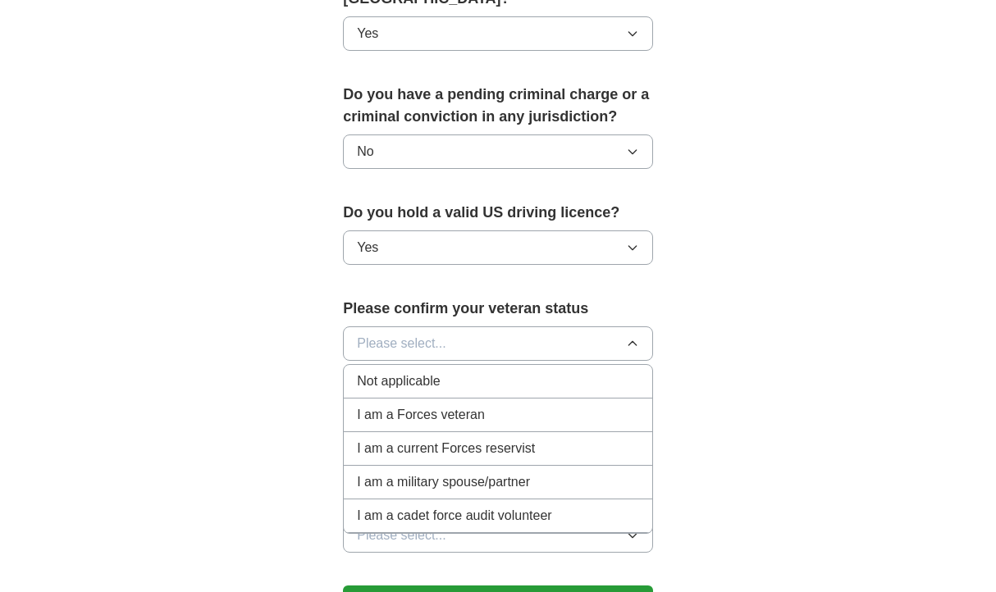
click at [498, 387] on div "Not applicable" at bounding box center [498, 382] width 282 height 20
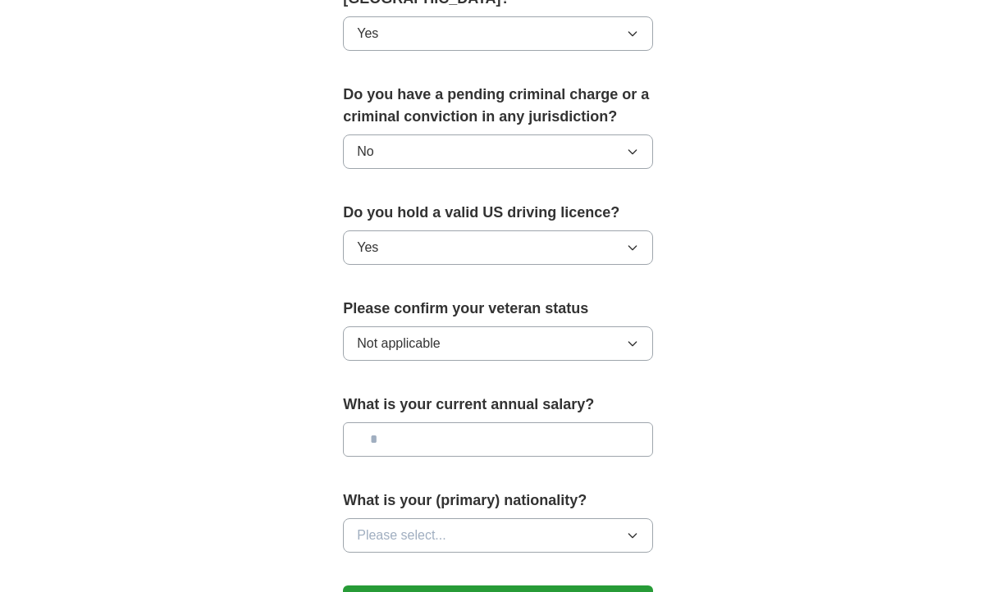
click at [516, 442] on input "text" at bounding box center [498, 440] width 310 height 34
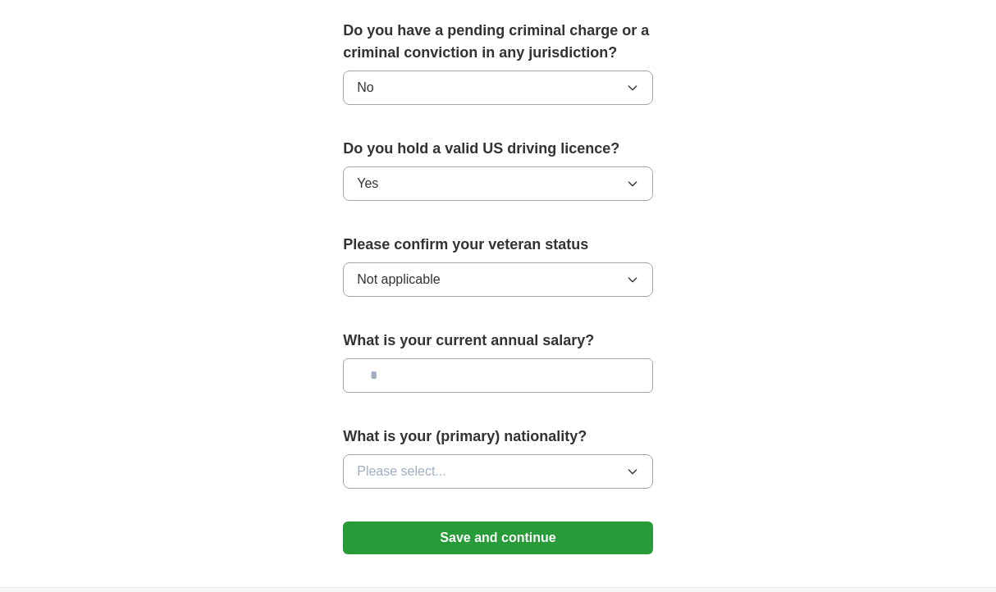
scroll to position [977, 0]
click at [501, 480] on button "Please select..." at bounding box center [498, 471] width 310 height 34
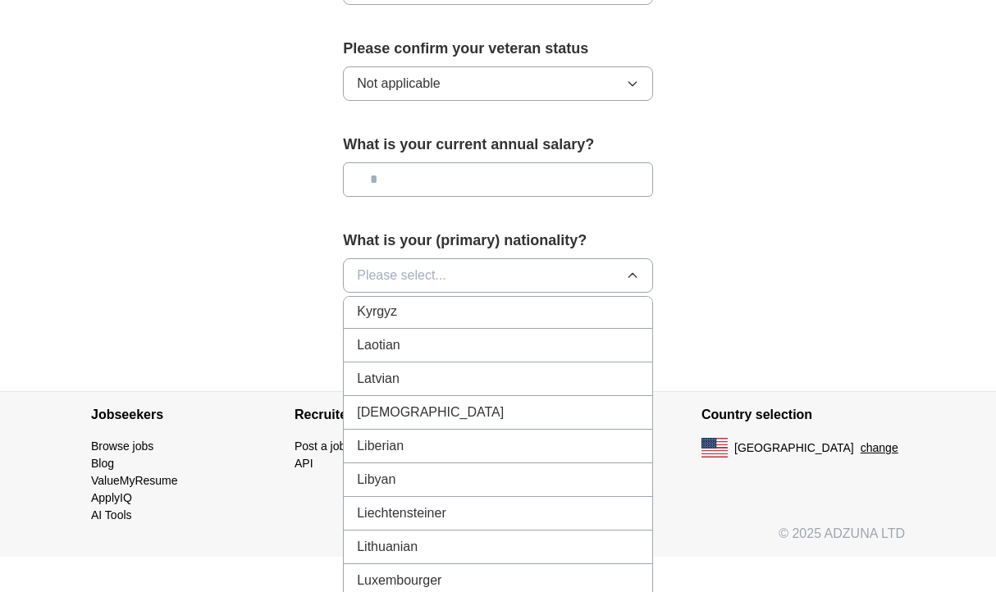
scroll to position [3194, 0]
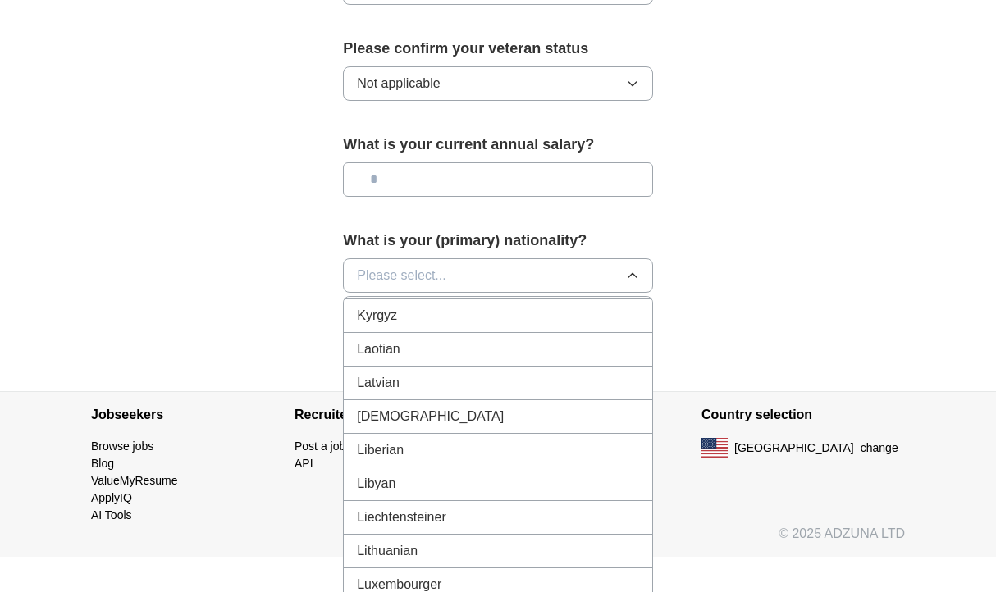
click at [452, 421] on div "[DEMOGRAPHIC_DATA]" at bounding box center [498, 417] width 282 height 20
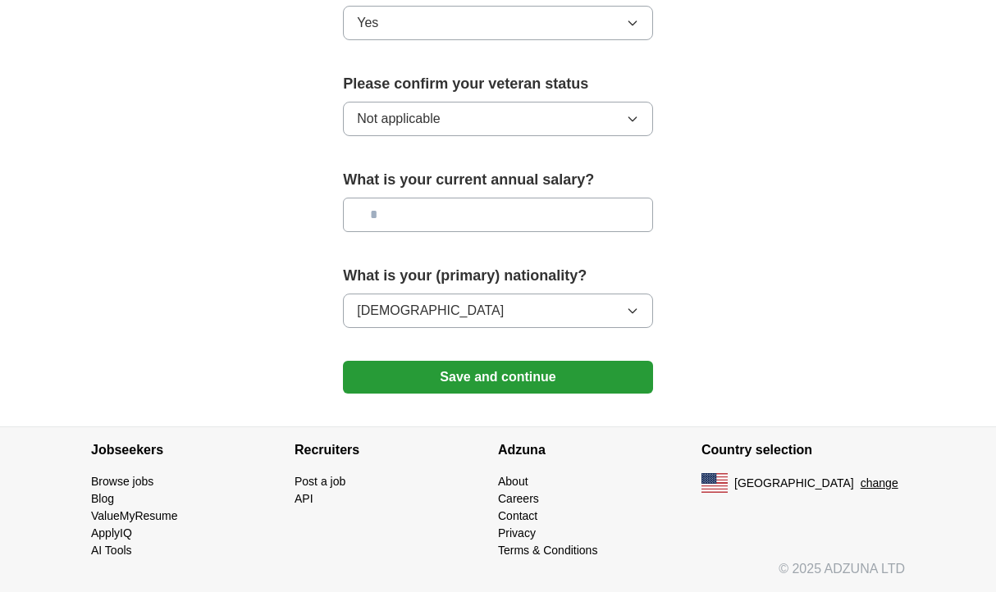
scroll to position [1137, 0]
click at [494, 373] on button "Save and continue" at bounding box center [498, 377] width 310 height 33
